Goal: Task Accomplishment & Management: Use online tool/utility

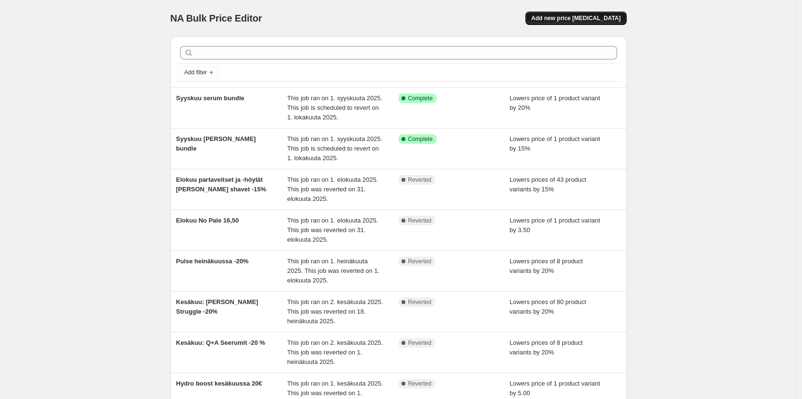
click at [577, 16] on span "Add new price [MEDICAL_DATA]" at bounding box center [575, 18] width 89 height 8
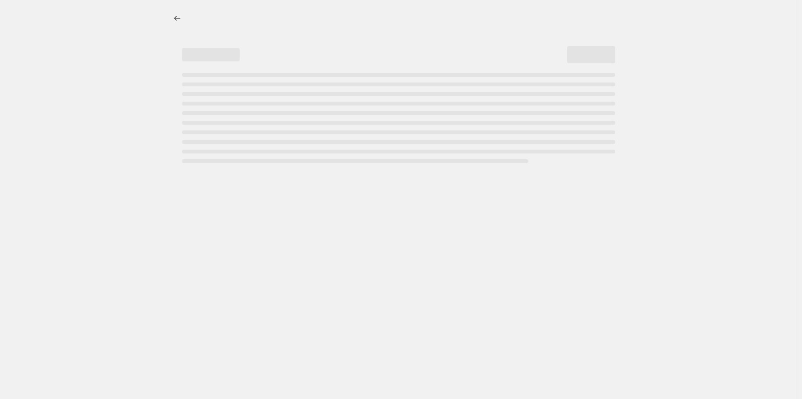
select select "percentage"
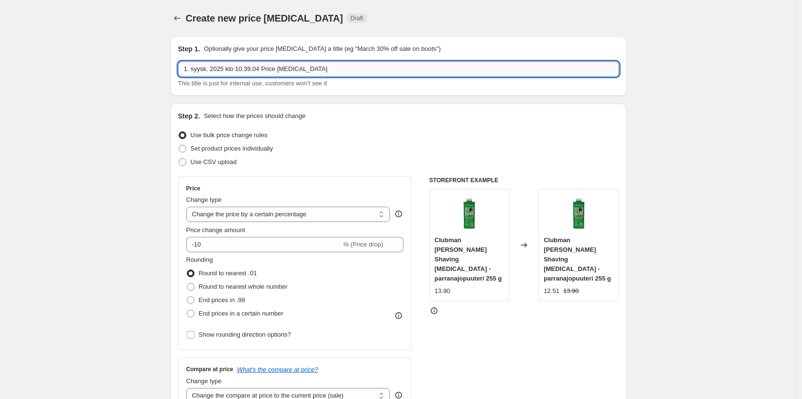
drag, startPoint x: 318, startPoint y: 65, endPoint x: 193, endPoint y: 72, distance: 125.5
click at [193, 72] on input "1. syysk. 2025 klo 10.39.04 Price [MEDICAL_DATA]" at bounding box center [398, 68] width 441 height 15
type input "1"
type input "Syyskuu Bespoke"
click at [304, 212] on select "Change the price to a certain amount Change the price by a certain amount Chang…" at bounding box center [288, 214] width 204 height 15
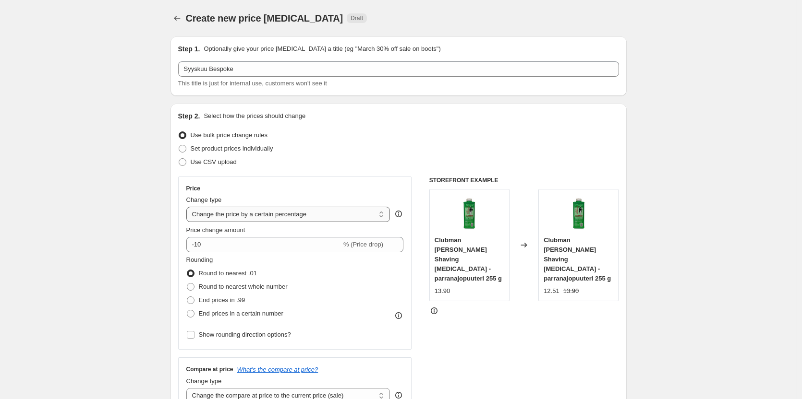
select select "to"
click at [188, 207] on select "Change the price to a certain amount Change the price by a certain amount Chang…" at bounding box center [288, 214] width 204 height 15
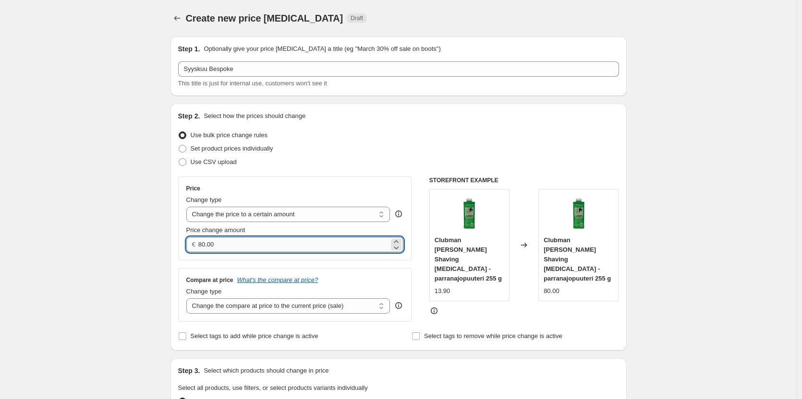
click at [292, 243] on input "80.00" at bounding box center [293, 244] width 191 height 15
type input "8"
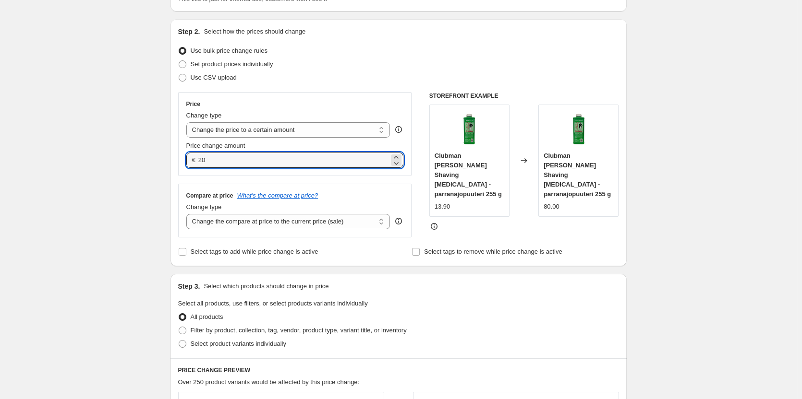
scroll to position [85, 0]
type input "20.00"
click at [261, 341] on span "Select product variants individually" at bounding box center [239, 343] width 96 height 7
click at [179, 340] on input "Select product variants individually" at bounding box center [179, 340] width 0 height 0
radio input "true"
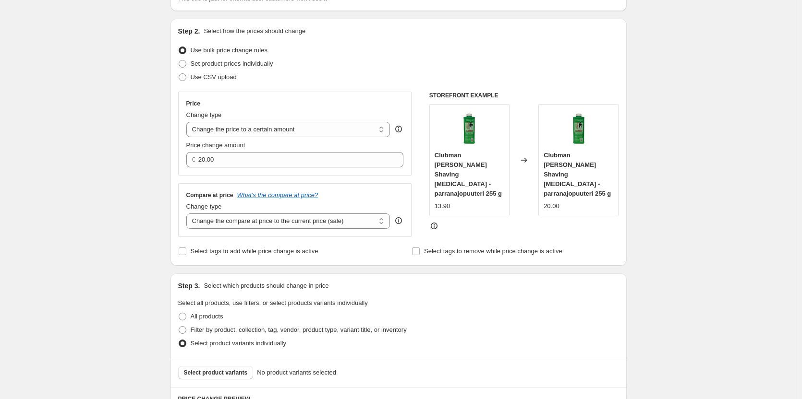
scroll to position [188, 0]
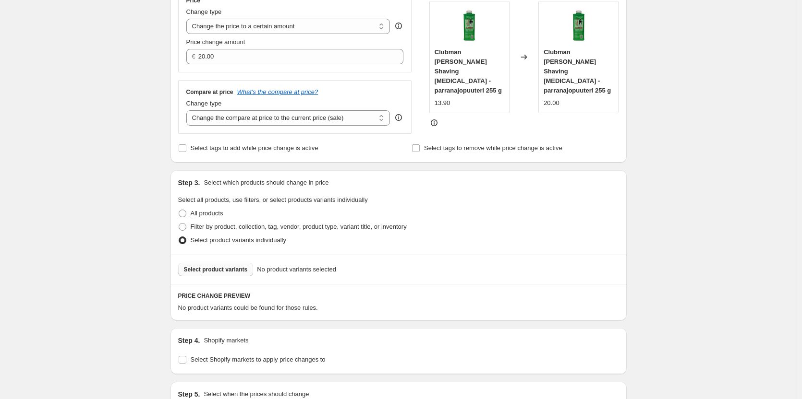
click at [221, 272] on span "Select product variants" at bounding box center [216, 270] width 64 height 8
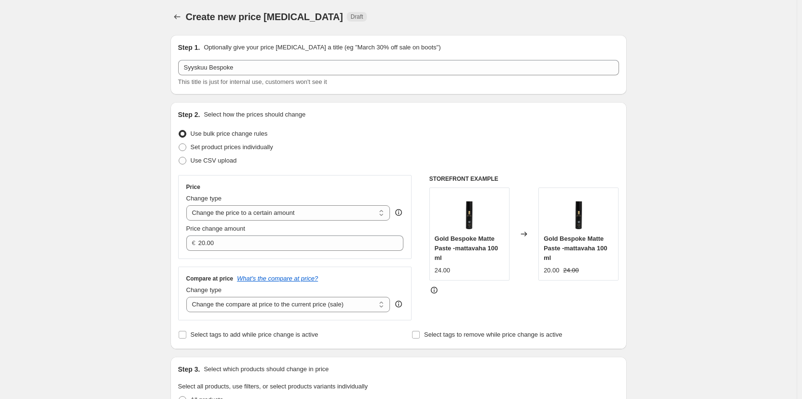
scroll to position [0, 0]
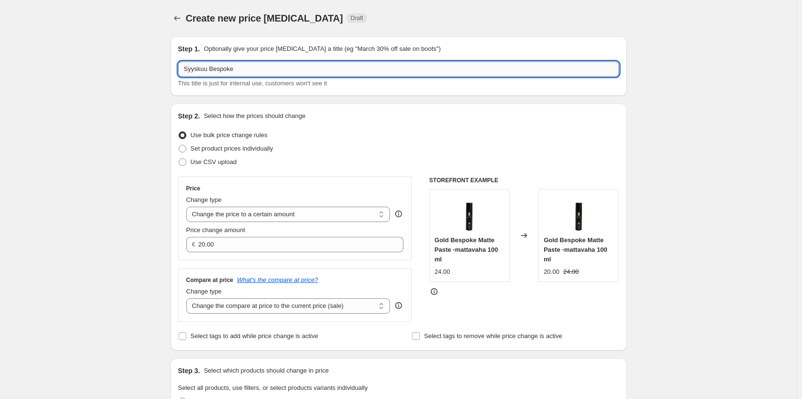
click at [290, 72] on input "Syyskuu Bespoke" at bounding box center [398, 68] width 441 height 15
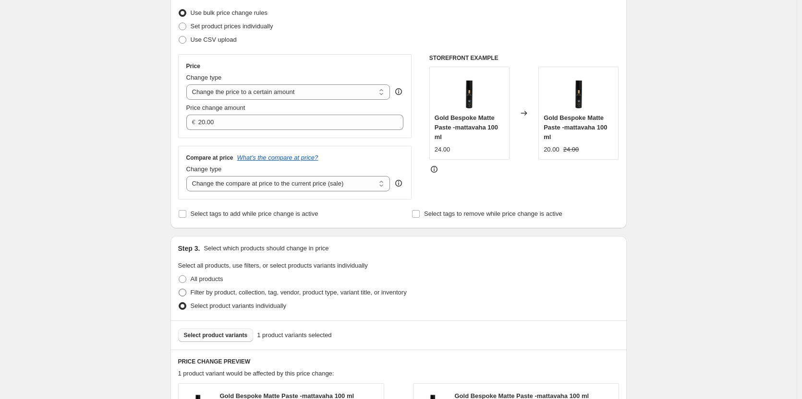
scroll to position [157, 0]
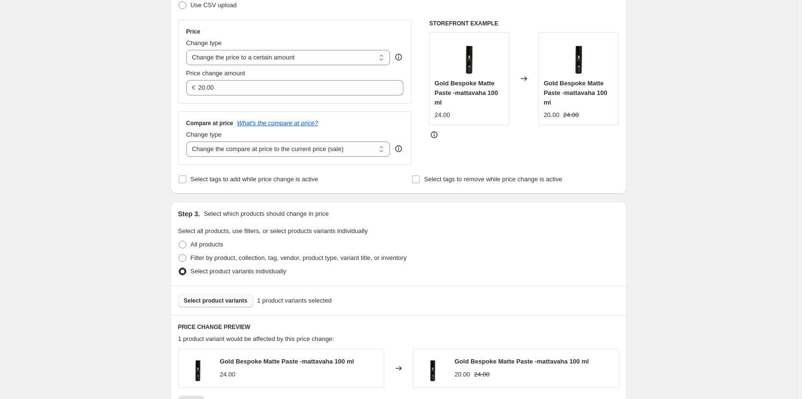
type input "Syyskuu Bespoke ja detail"
click at [242, 305] on span "Select product variants" at bounding box center [216, 301] width 64 height 8
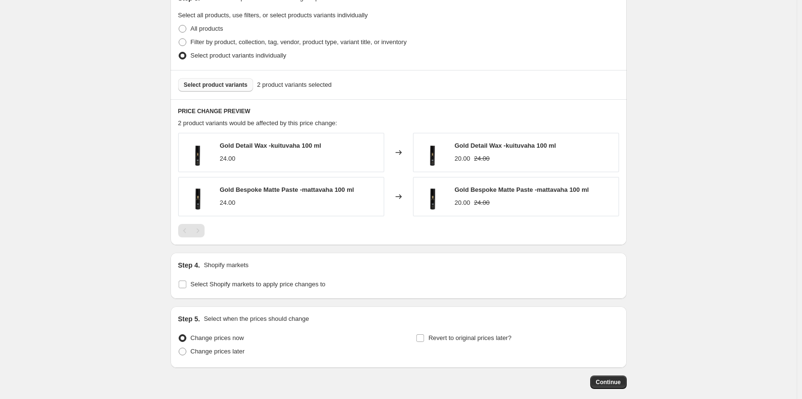
scroll to position [374, 0]
click at [467, 341] on span "Revert to original prices later?" at bounding box center [469, 337] width 83 height 7
click at [424, 341] on input "Revert to original prices later?" at bounding box center [420, 338] width 8 height 8
checkbox input "true"
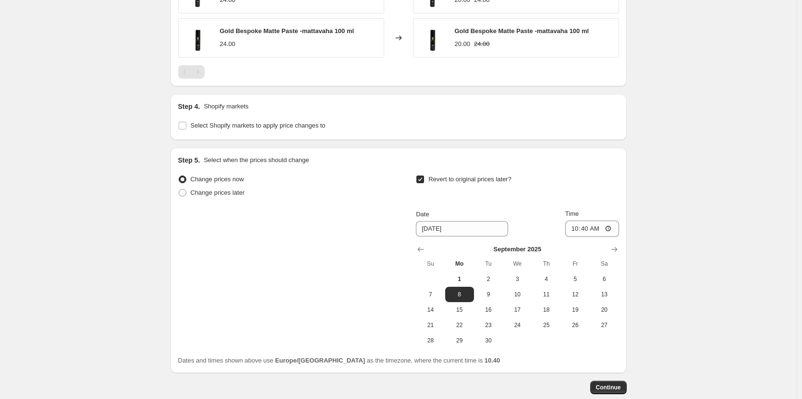
scroll to position [586, 0]
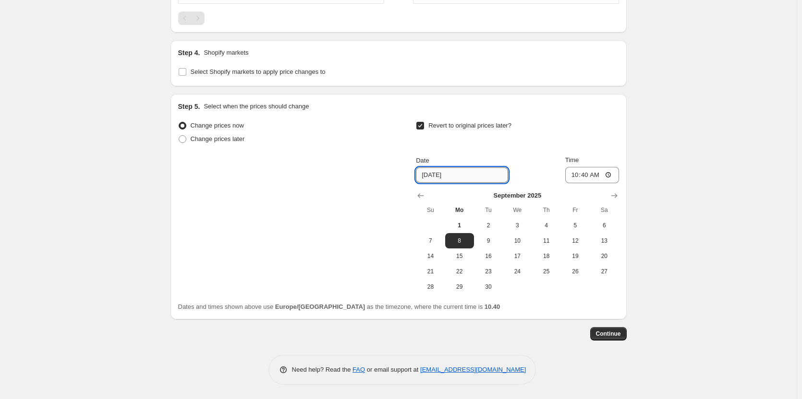
click at [482, 180] on input "[DATE]" at bounding box center [462, 175] width 92 height 15
click at [610, 199] on button "Show next month, October 2025" at bounding box center [613, 195] width 13 height 13
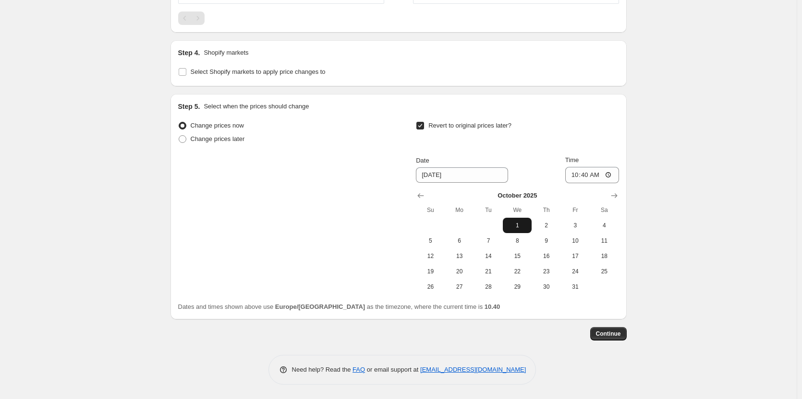
click at [517, 223] on span "1" at bounding box center [517, 226] width 21 height 8
type input "[DATE]"
click at [603, 175] on input "10:40" at bounding box center [592, 175] width 54 height 16
click at [609, 174] on input "10:40" at bounding box center [592, 175] width 54 height 16
type input "00:01"
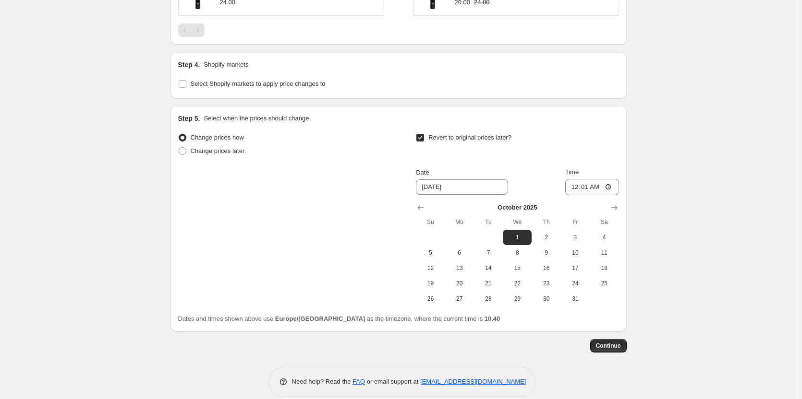
scroll to position [573, 0]
click at [618, 350] on span "Continue" at bounding box center [608, 347] width 25 height 8
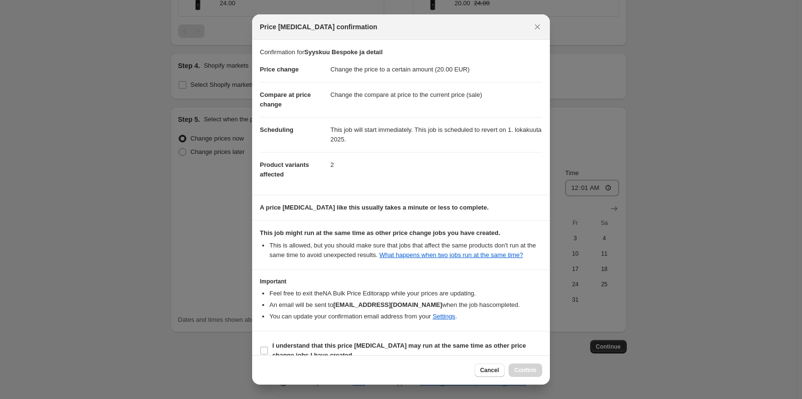
scroll to position [14, 0]
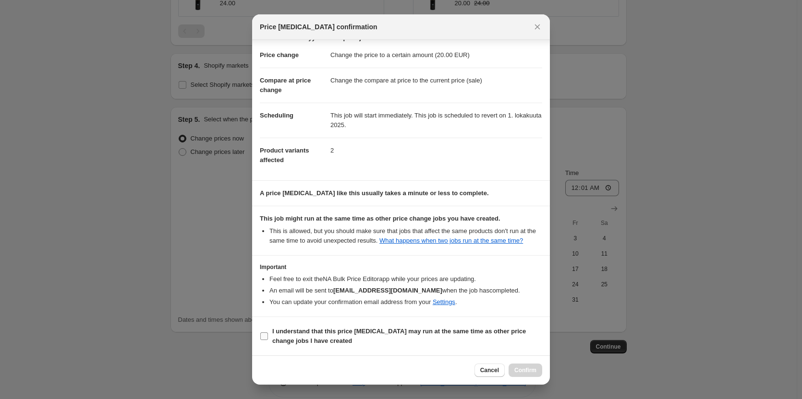
click at [385, 331] on b "I understand that this price [MEDICAL_DATA] may run at the same time as other p…" at bounding box center [399, 336] width 254 height 17
click at [268, 333] on input "I understand that this price [MEDICAL_DATA] may run at the same time as other p…" at bounding box center [264, 337] width 8 height 8
checkbox input "true"
click at [518, 370] on span "Confirm" at bounding box center [525, 371] width 22 height 8
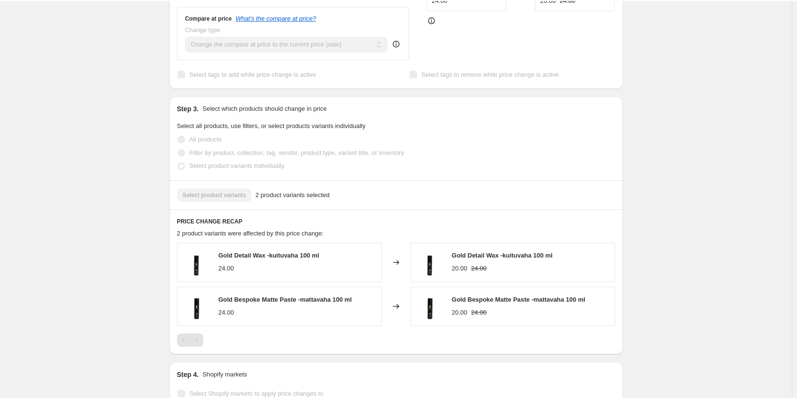
scroll to position [364, 0]
